Goal: Find specific page/section: Find specific page/section

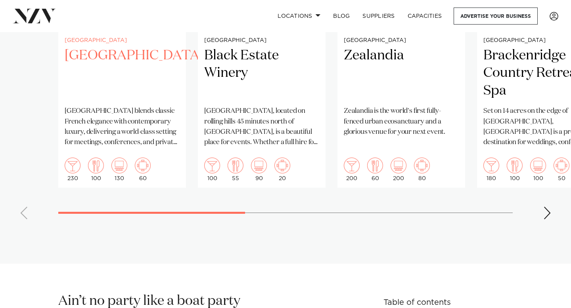
scroll to position [810, 0]
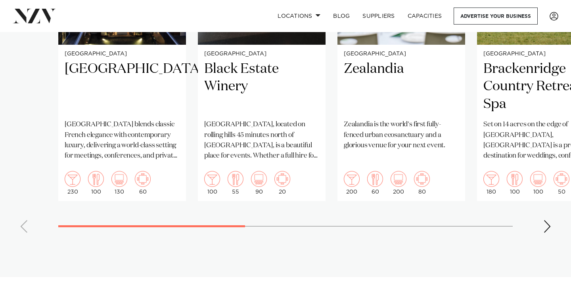
click at [538, 231] on swiper-container "Auckland Sofitel Auckland Viaduct Harbour Sofitel Auckland Viaduct Harbour blen…" at bounding box center [285, 57] width 571 height 366
click at [545, 224] on div "Next slide" at bounding box center [547, 226] width 8 height 13
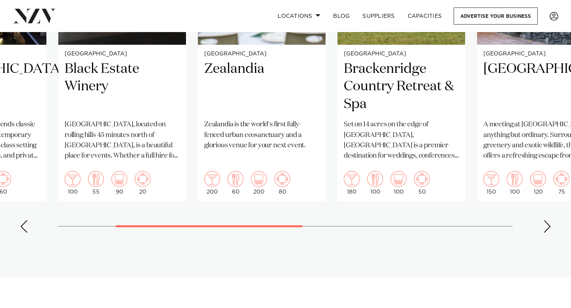
click at [545, 223] on div "Next slide" at bounding box center [547, 226] width 8 height 13
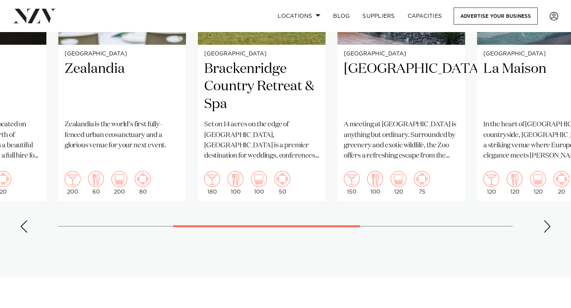
click at [545, 223] on div "Next slide" at bounding box center [547, 226] width 8 height 13
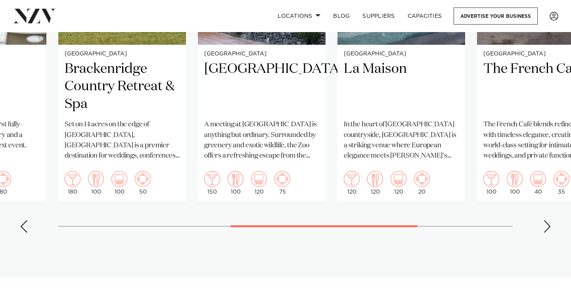
click at [545, 223] on div "Next slide" at bounding box center [547, 226] width 8 height 13
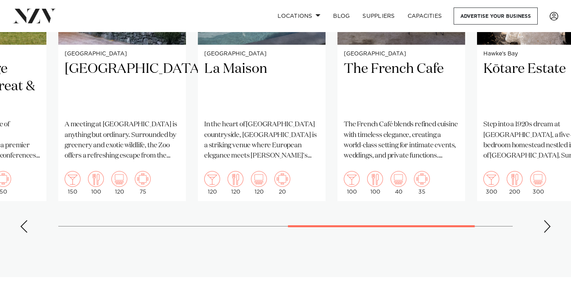
click at [543, 224] on div "Next slide" at bounding box center [547, 226] width 8 height 13
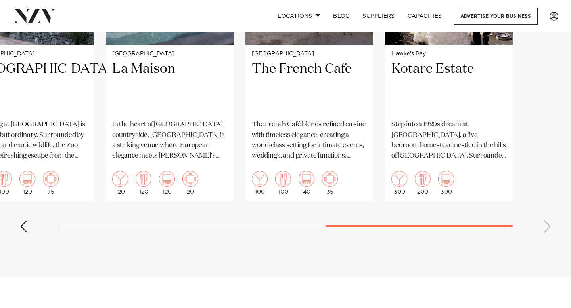
click at [23, 229] on div "Previous slide" at bounding box center [24, 226] width 8 height 13
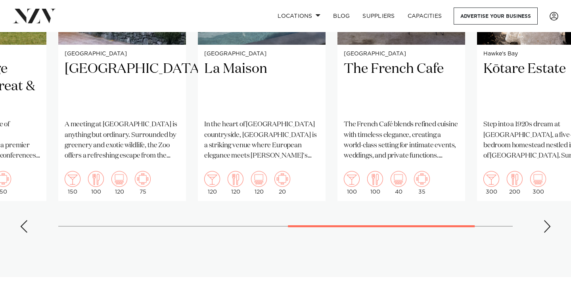
click at [23, 229] on div "Previous slide" at bounding box center [24, 226] width 8 height 13
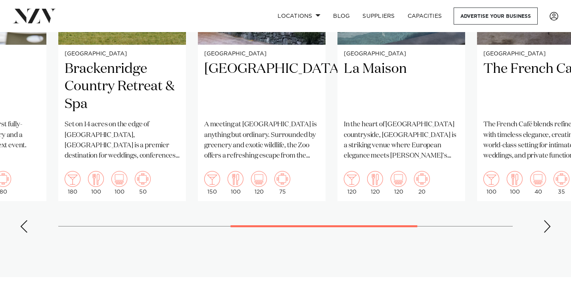
click at [23, 229] on div "Previous slide" at bounding box center [24, 226] width 8 height 13
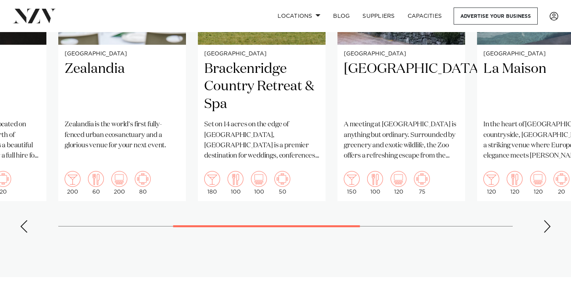
click at [23, 229] on div "Previous slide" at bounding box center [24, 226] width 8 height 13
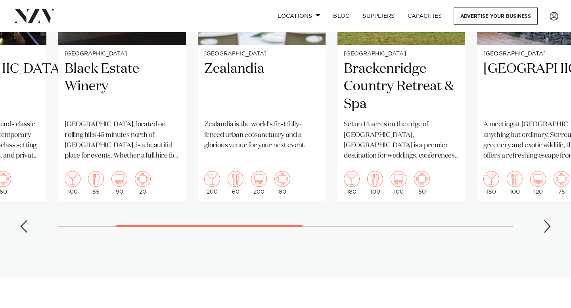
click at [23, 229] on div "Previous slide" at bounding box center [24, 226] width 8 height 13
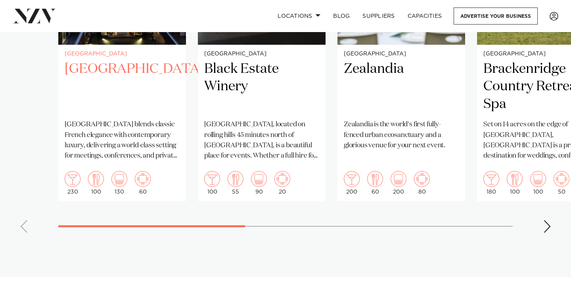
click at [128, 81] on h2 "[GEOGRAPHIC_DATA]" at bounding box center [122, 87] width 115 height 54
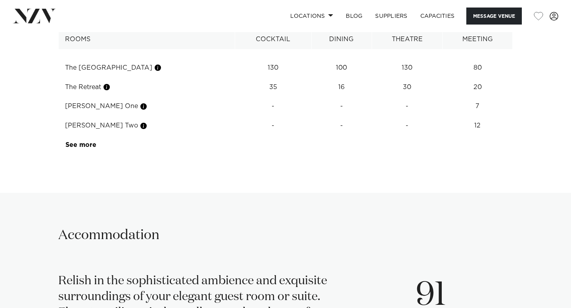
scroll to position [1143, 0]
click at [90, 117] on td "Halsey One" at bounding box center [147, 107] width 176 height 19
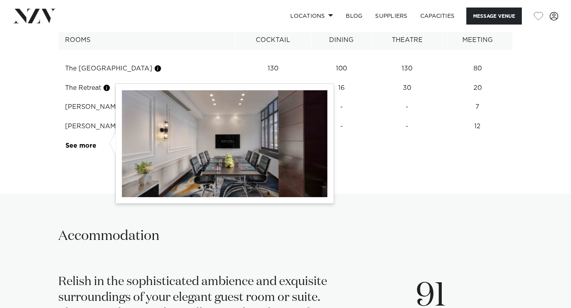
click at [140, 111] on button "button" at bounding box center [144, 107] width 8 height 8
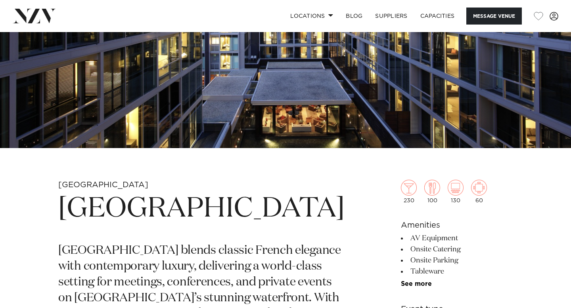
scroll to position [0, 0]
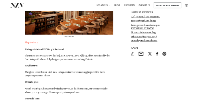
scroll to position [1742, 0]
